Goal: Use online tool/utility

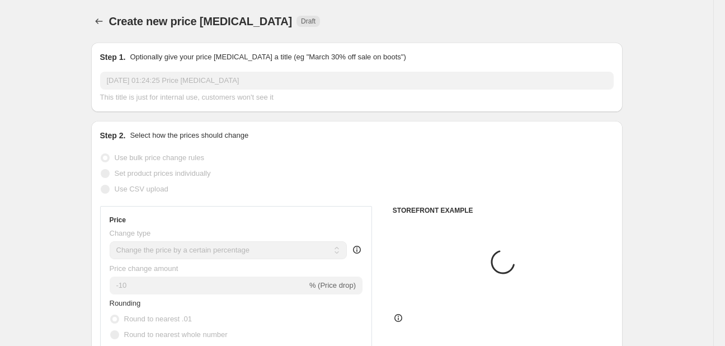
select select "percentage"
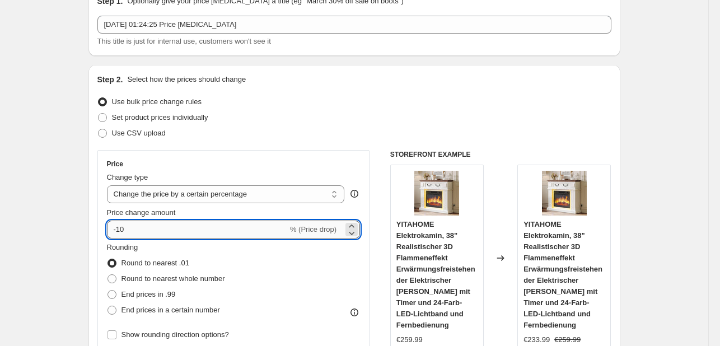
click at [213, 229] on input "-10" at bounding box center [197, 230] width 181 height 18
type input "-1"
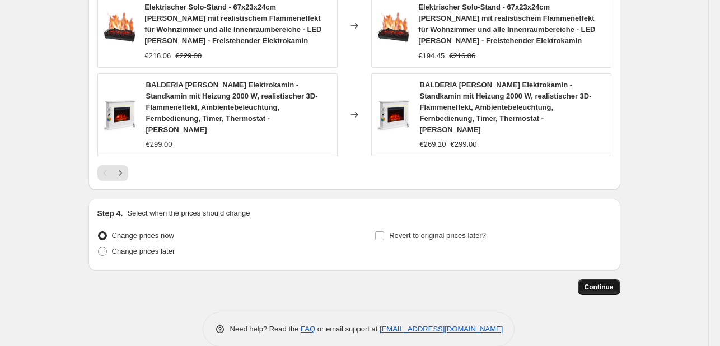
scroll to position [925, 0]
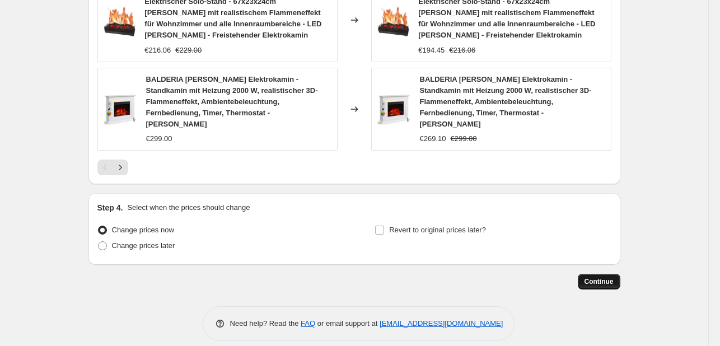
type input "-30"
click at [614, 277] on span "Continue" at bounding box center [598, 281] width 29 height 9
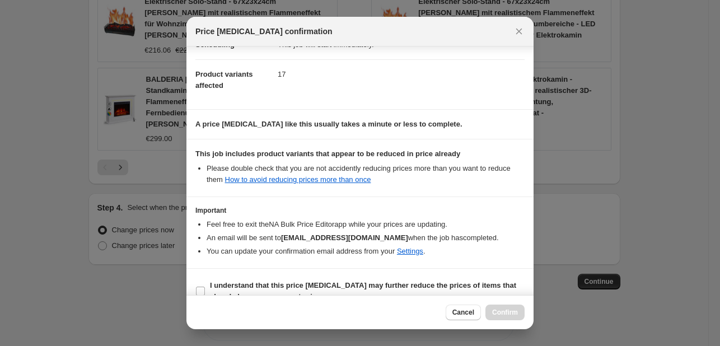
scroll to position [124, 0]
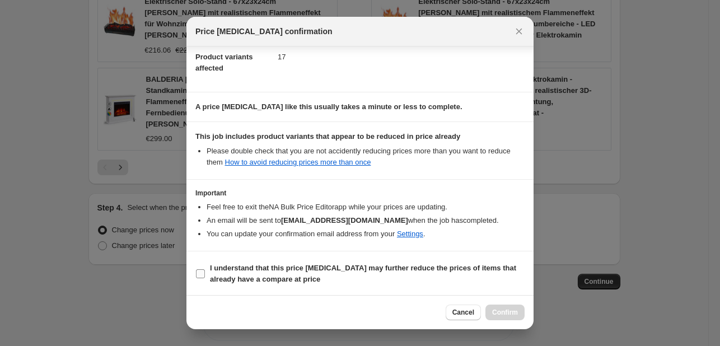
click at [274, 267] on b "I understand that this price [MEDICAL_DATA] may further reduce the prices of it…" at bounding box center [363, 274] width 306 height 20
click at [205, 269] on input "I understand that this price [MEDICAL_DATA] may further reduce the prices of it…" at bounding box center [200, 273] width 9 height 9
checkbox input "true"
click at [516, 305] on button "Confirm" at bounding box center [504, 313] width 39 height 16
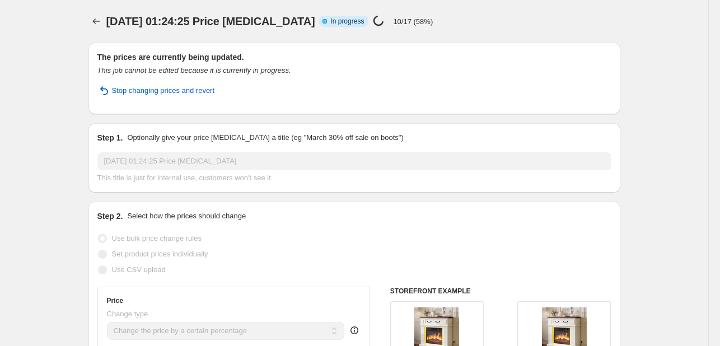
select select "percentage"
